Goal: Task Accomplishment & Management: Complete application form

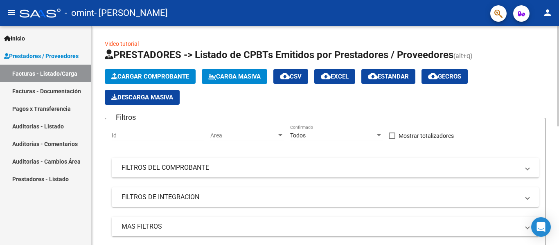
click at [157, 74] on span "Cargar Comprobante" at bounding box center [150, 76] width 78 height 7
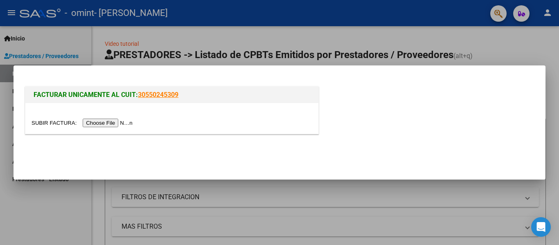
click at [117, 122] on input "file" at bounding box center [82, 123] width 103 height 9
click at [107, 122] on input "file" at bounding box center [82, 123] width 103 height 9
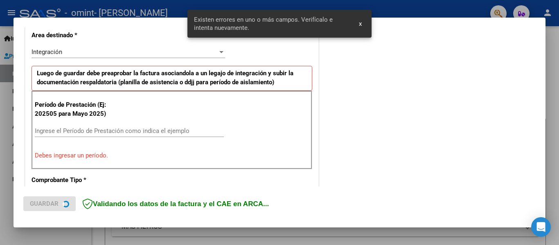
scroll to position [205, 0]
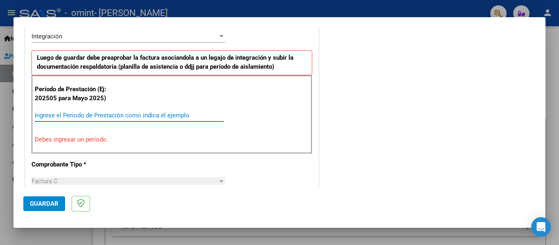
click at [119, 114] on input "Ingrese el Período de Prestación como indica el ejemplo" at bounding box center [129, 115] width 189 height 7
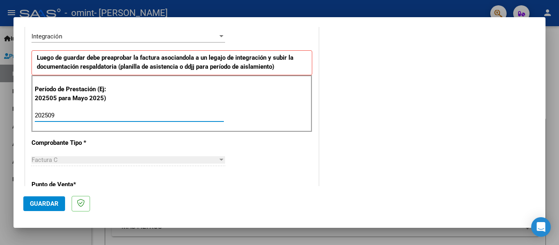
type input "202509"
click at [254, 142] on div "CUIT * 27-39389204-3 Ingresar CUIT ANALISIS PRESTADOR [PERSON_NAME] [PERSON_NAM…" at bounding box center [171, 231] width 293 height 615
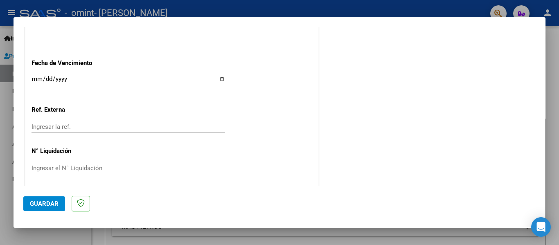
scroll to position [561, 0]
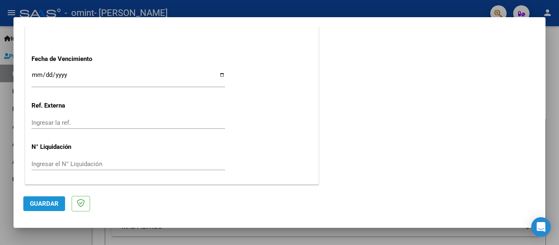
click at [41, 203] on span "Guardar" at bounding box center [44, 203] width 29 height 7
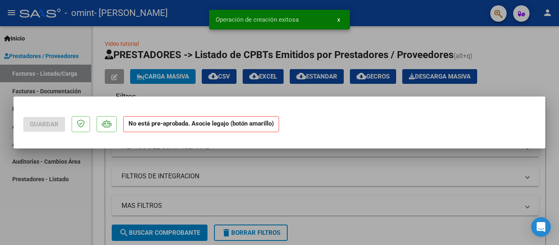
scroll to position [0, 0]
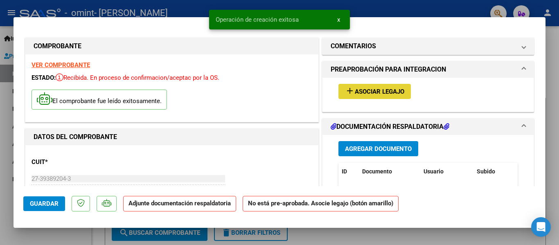
click at [380, 91] on span "Asociar Legajo" at bounding box center [379, 91] width 49 height 7
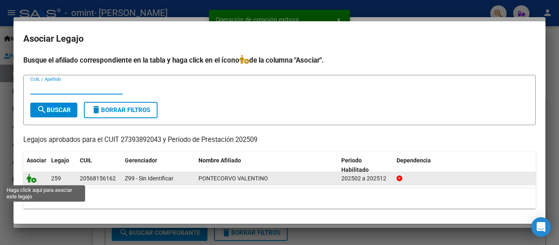
click at [30, 180] on icon at bounding box center [32, 178] width 10 height 9
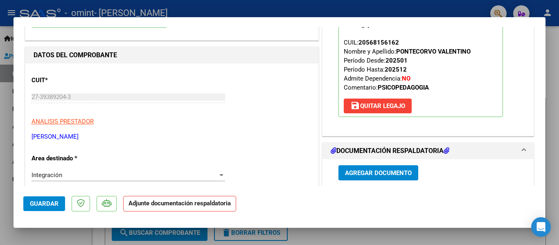
scroll to position [123, 0]
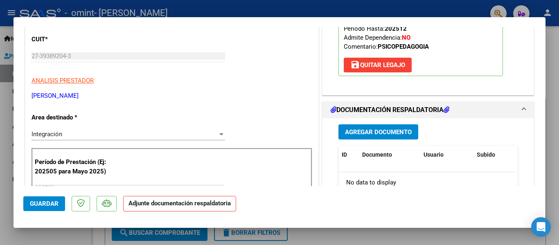
click at [355, 132] on span "Agregar Documento" at bounding box center [378, 131] width 67 height 7
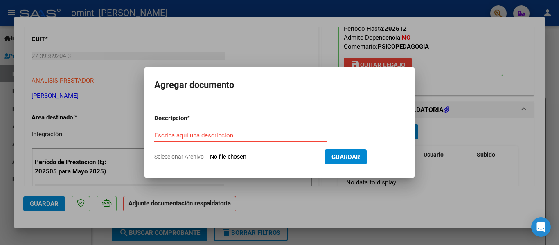
click at [263, 159] on input "Seleccionar Archivo" at bounding box center [264, 157] width 108 height 8
type input "C:\fakepath\psp septiembre [PERSON_NAME]pdf"
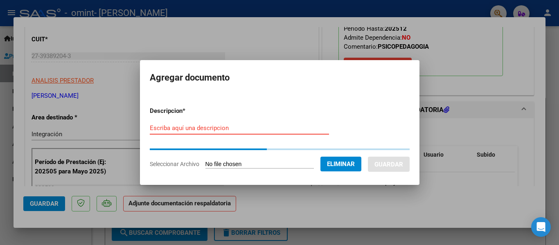
click at [185, 127] on input "Escriba aquí una descripcion" at bounding box center [239, 127] width 179 height 7
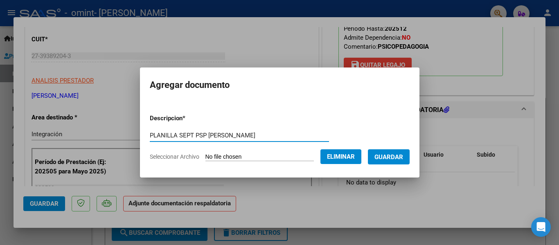
type input "PLANILLA SEPT PSP [PERSON_NAME]"
click at [391, 155] on span "Guardar" at bounding box center [388, 156] width 29 height 7
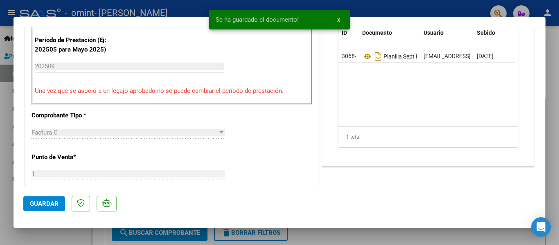
scroll to position [286, 0]
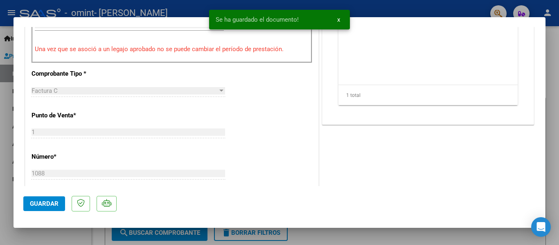
click at [41, 201] on span "Guardar" at bounding box center [44, 203] width 29 height 7
click at [371, 229] on div at bounding box center [279, 122] width 559 height 245
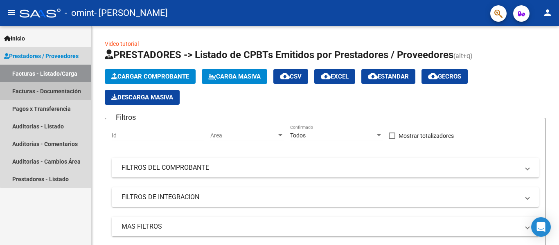
click at [78, 88] on link "Facturas - Documentación" at bounding box center [45, 91] width 91 height 18
